Goal: Task Accomplishment & Management: Use online tool/utility

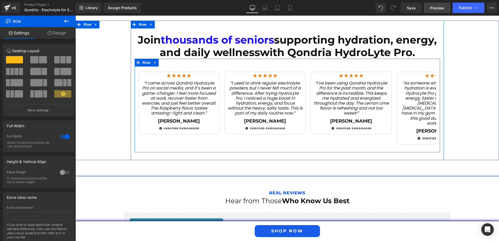
scroll to position [0, 8]
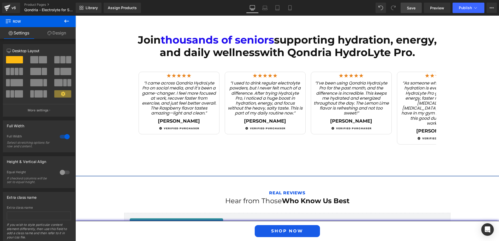
click at [410, 8] on span "Save" at bounding box center [411, 7] width 9 height 5
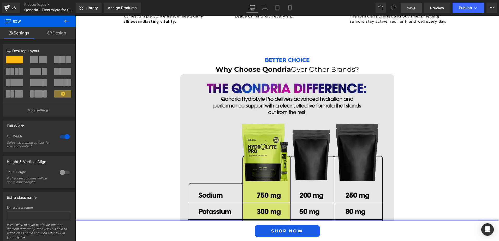
scroll to position [1457, 0]
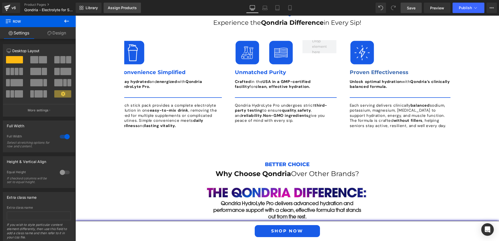
click at [129, 9] on div "Assign Products" at bounding box center [122, 8] width 29 height 4
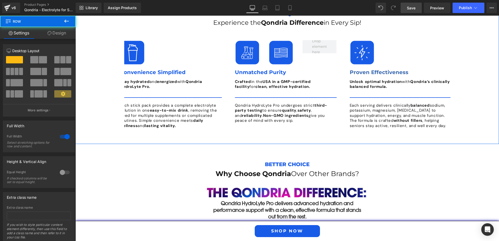
click at [470, 70] on div "Choose Qondria Text Block Experience the Qondria Difference in Every Sip! Headi…" at bounding box center [287, 72] width 424 height 143
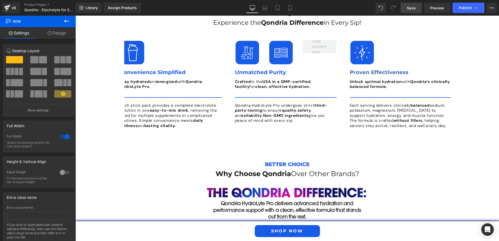
click at [416, 9] on span "Save" at bounding box center [411, 7] width 9 height 5
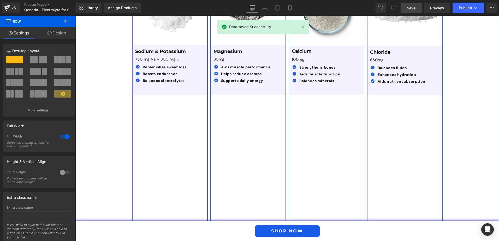
scroll to position [909, 0]
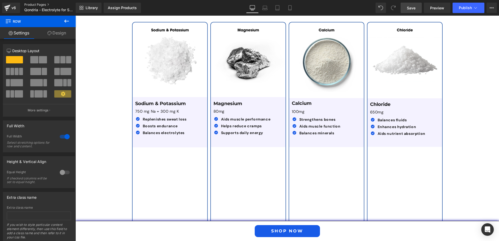
click at [40, 4] on link "Product Pages" at bounding box center [54, 5] width 60 height 4
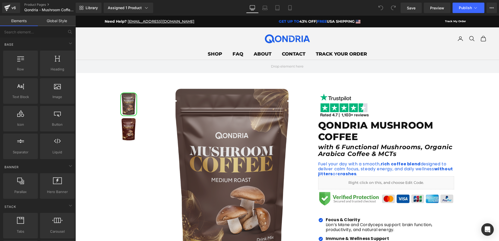
click at [171, 22] on div "Need Help? [EMAIL_ADDRESS][DOMAIN_NAME] GET UP TO 43% OFF | FREE USA SHIPPING T…" at bounding box center [288, 22] width 366 height 6
click at [289, 8] on icon at bounding box center [289, 7] width 5 height 5
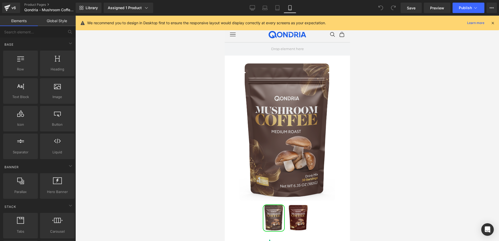
click at [493, 22] on icon at bounding box center [493, 23] width 5 height 5
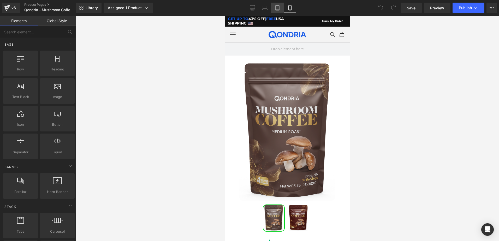
click at [277, 9] on icon at bounding box center [278, 9] width 4 height 0
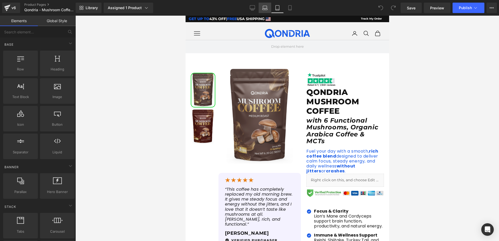
click at [261, 8] on link "Laptop" at bounding box center [265, 8] width 13 height 10
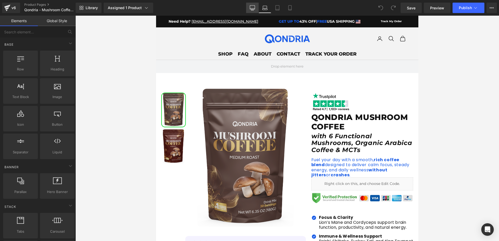
click at [250, 4] on link "Desktop" at bounding box center [252, 8] width 13 height 10
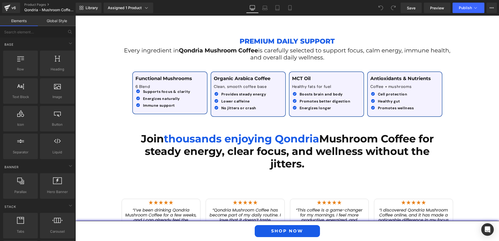
scroll to position [601, 0]
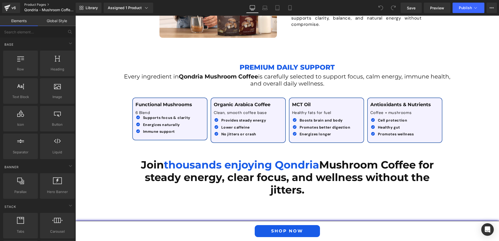
click at [33, 3] on link "Product Pages" at bounding box center [54, 5] width 60 height 4
